Goal: Use online tool/utility: Utilize a website feature to perform a specific function

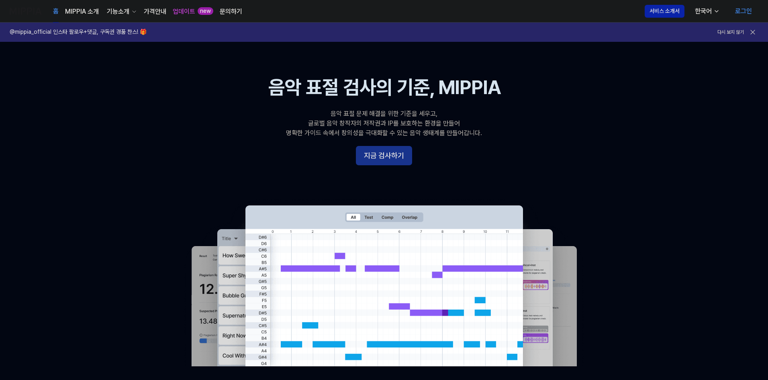
click at [382, 158] on button "지금 검사하기" at bounding box center [384, 155] width 56 height 19
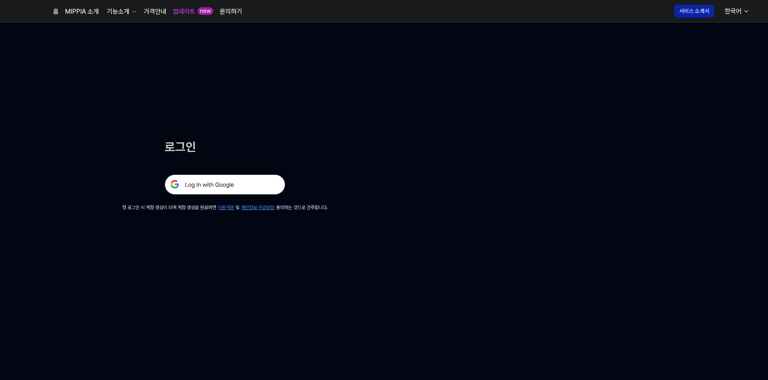
click at [223, 186] on img at bounding box center [225, 184] width 121 height 20
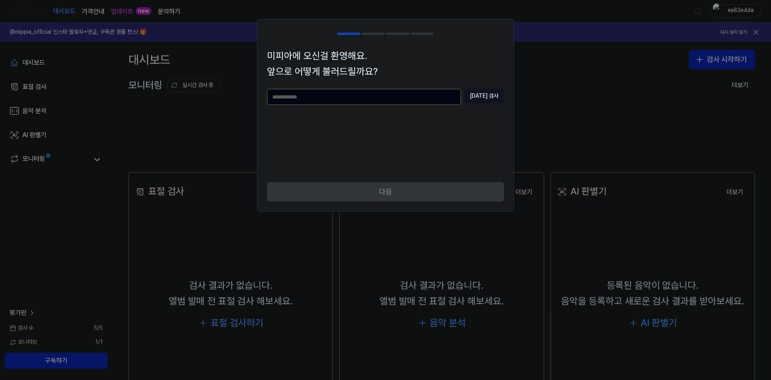
click at [382, 98] on input "text" at bounding box center [364, 97] width 194 height 16
type input "***"
click at [482, 95] on button "중복 검사" at bounding box center [484, 96] width 40 height 14
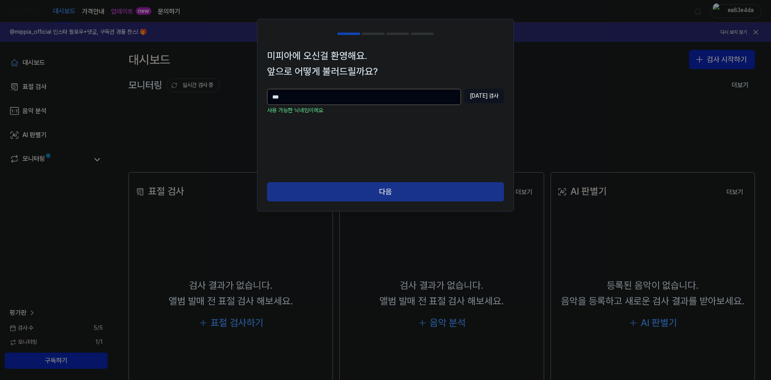
click at [400, 187] on button "다음" at bounding box center [385, 191] width 237 height 19
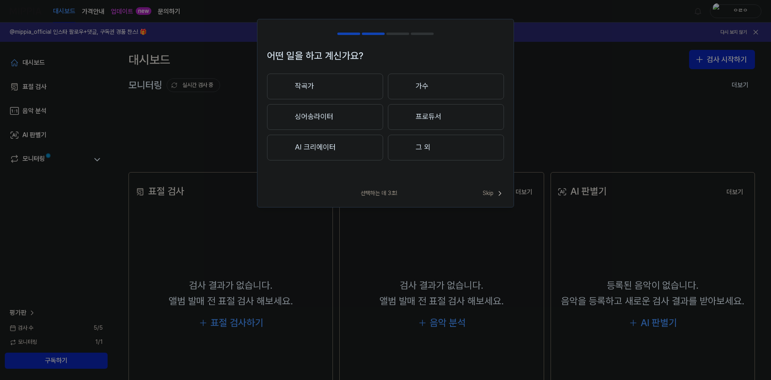
click at [346, 112] on button "싱어송라이터" at bounding box center [325, 117] width 116 height 26
click at [335, 118] on button "3년 이하" at bounding box center [325, 117] width 116 height 27
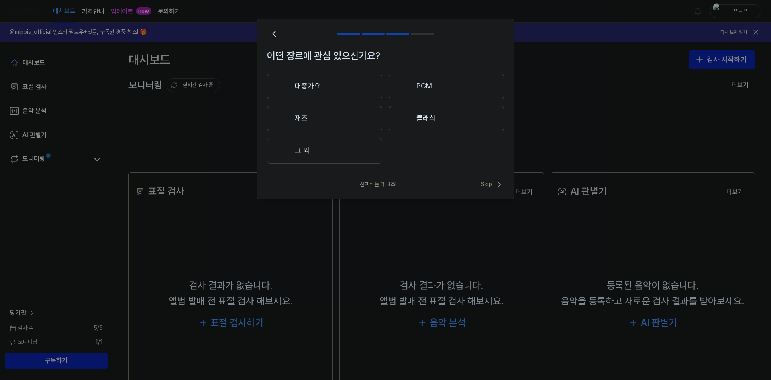
click at [343, 93] on button "대중가요" at bounding box center [324, 87] width 115 height 26
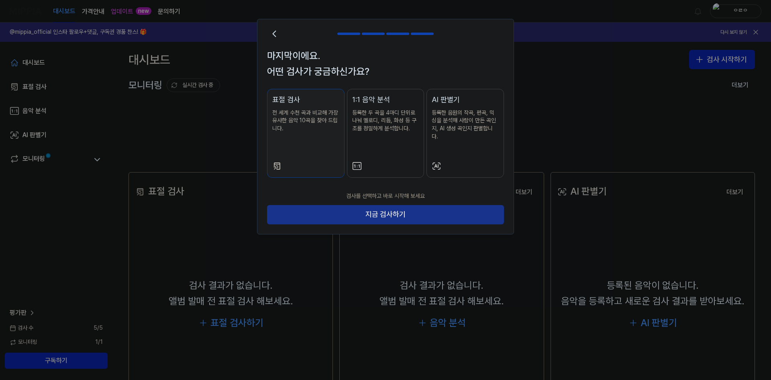
click at [380, 205] on button "지금 검사하기" at bounding box center [385, 214] width 237 height 19
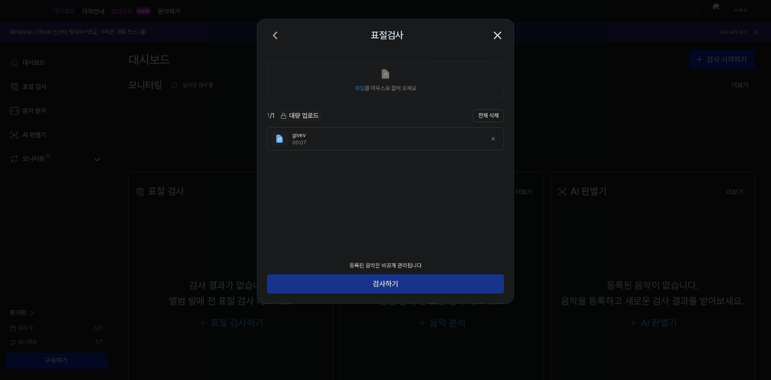
click at [430, 280] on button "검사하기" at bounding box center [385, 283] width 237 height 19
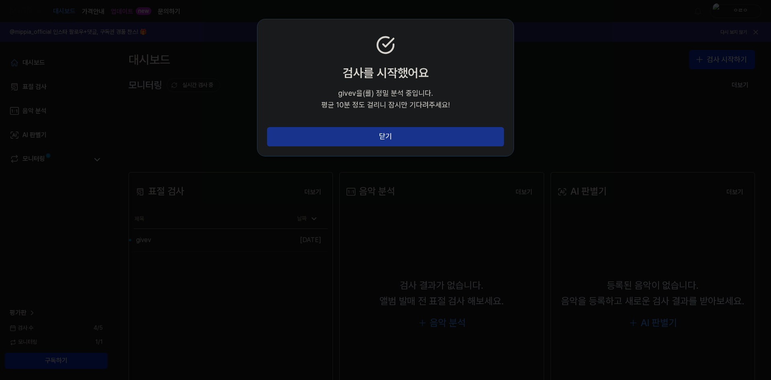
click at [398, 136] on button "닫기" at bounding box center [385, 136] width 237 height 19
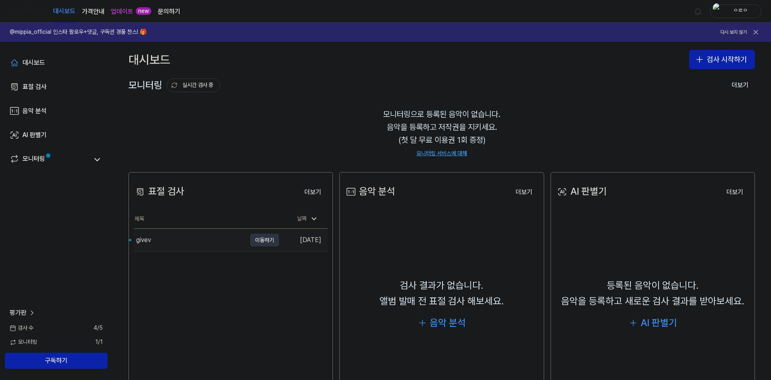
click at [258, 239] on button "이동하기" at bounding box center [264, 239] width 29 height 13
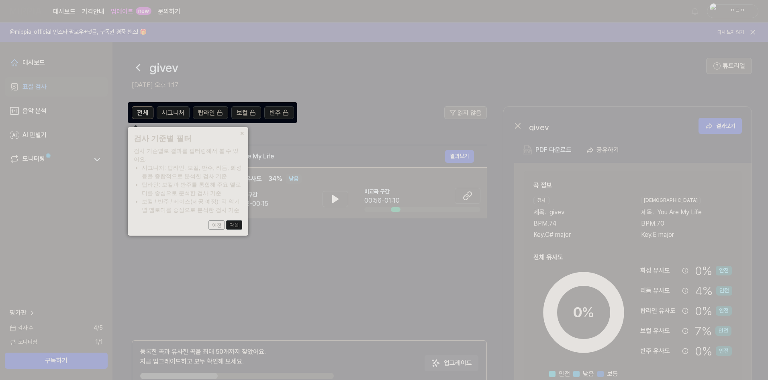
click at [241, 228] on button "다음" at bounding box center [234, 225] width 16 height 10
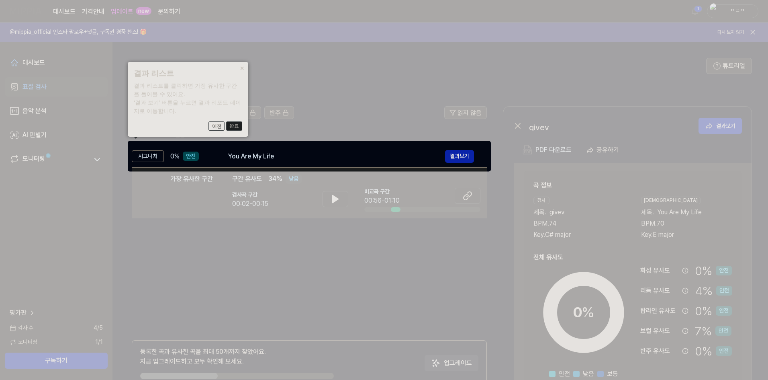
click at [234, 129] on button "완료" at bounding box center [234, 126] width 16 height 10
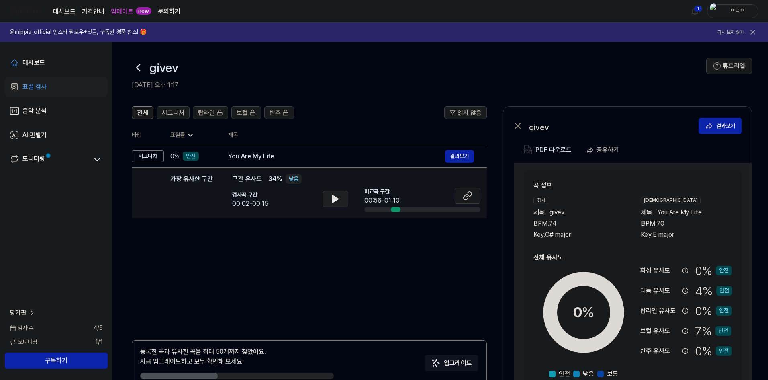
click at [337, 199] on icon at bounding box center [336, 198] width 6 height 7
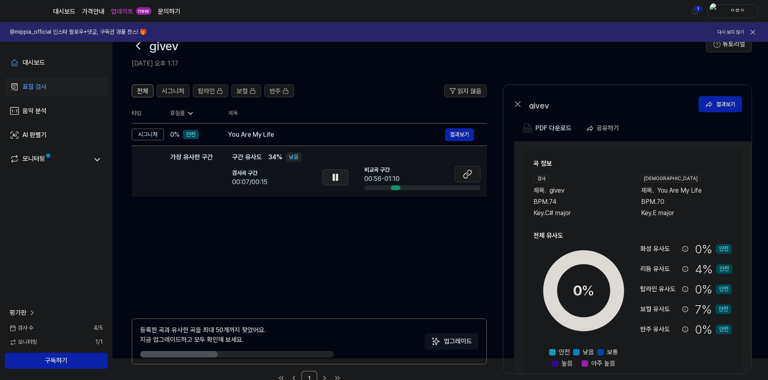
scroll to position [45, 0]
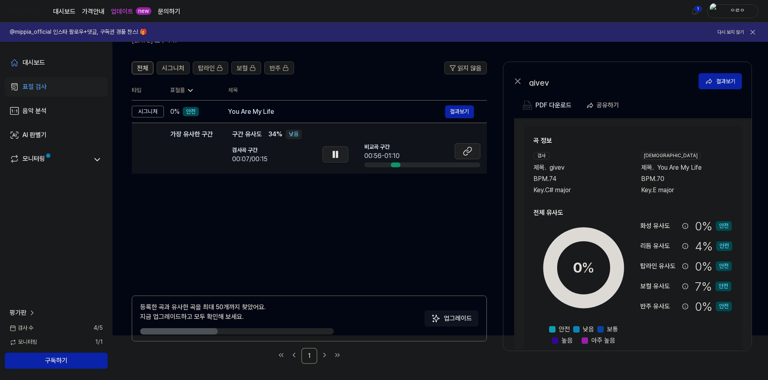
click at [471, 154] on icon at bounding box center [468, 151] width 10 height 10
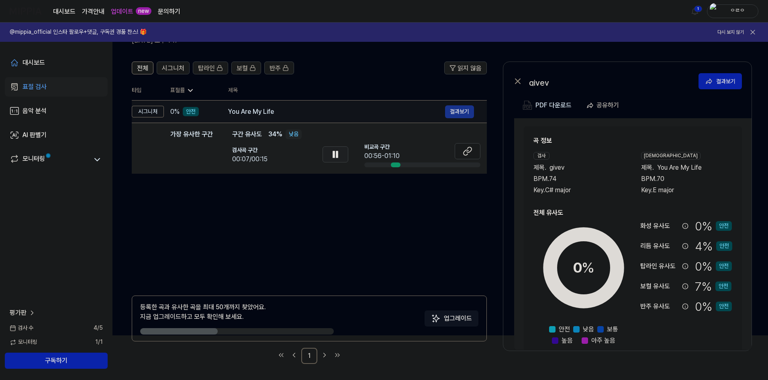
click at [467, 112] on button "결과보기" at bounding box center [459, 111] width 29 height 13
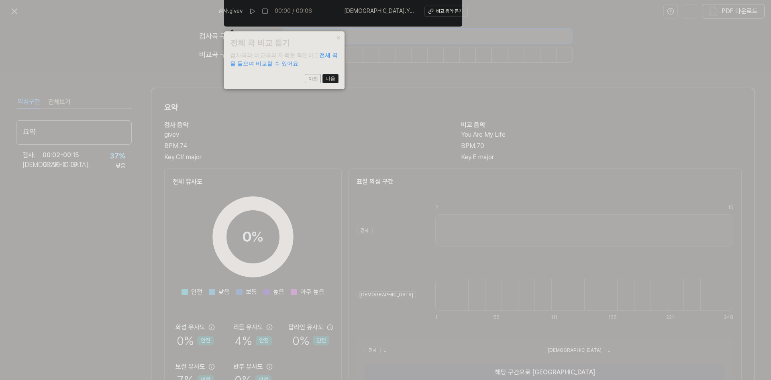
click at [327, 74] on button "다음" at bounding box center [331, 79] width 16 height 10
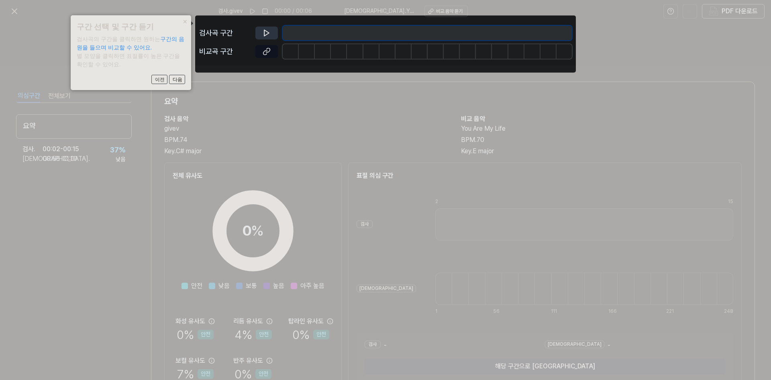
click at [266, 32] on icon at bounding box center [267, 33] width 8 height 8
click at [178, 80] on button "다음" at bounding box center [177, 80] width 16 height 10
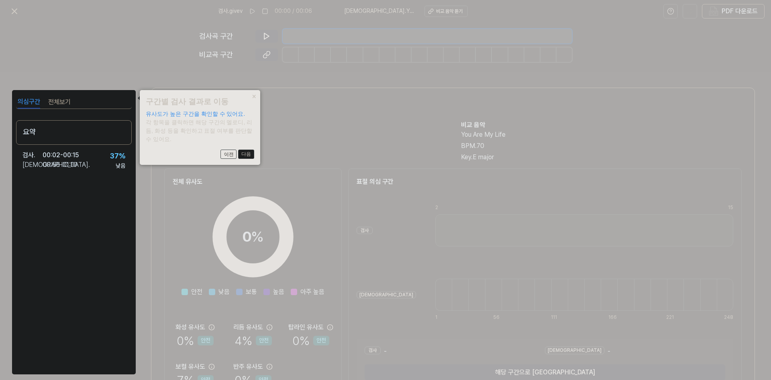
click at [252, 155] on button "다음" at bounding box center [246, 154] width 16 height 10
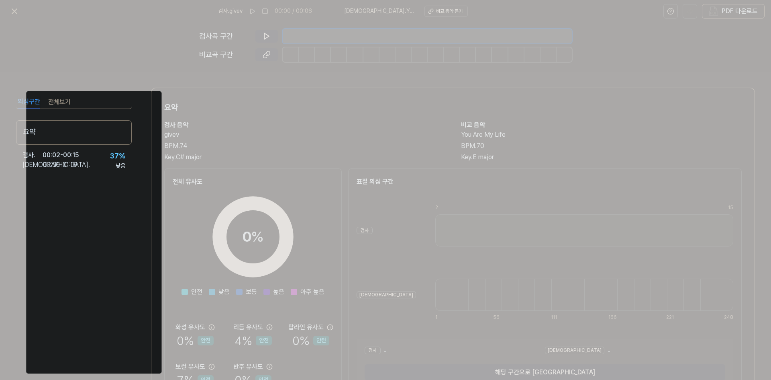
scroll to position [46, 0]
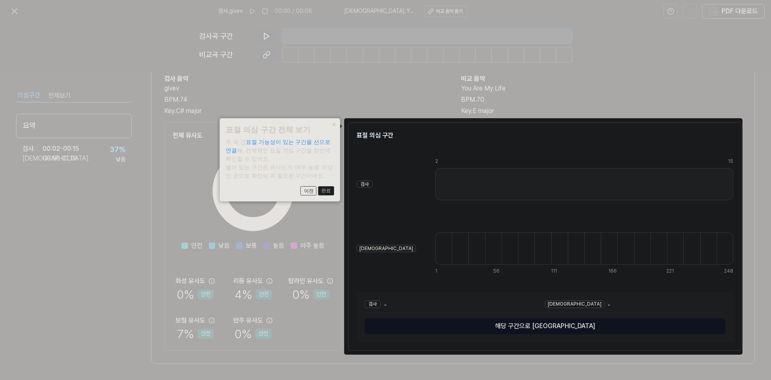
click at [327, 192] on button "완료" at bounding box center [326, 191] width 16 height 10
